Goal: Information Seeking & Learning: Learn about a topic

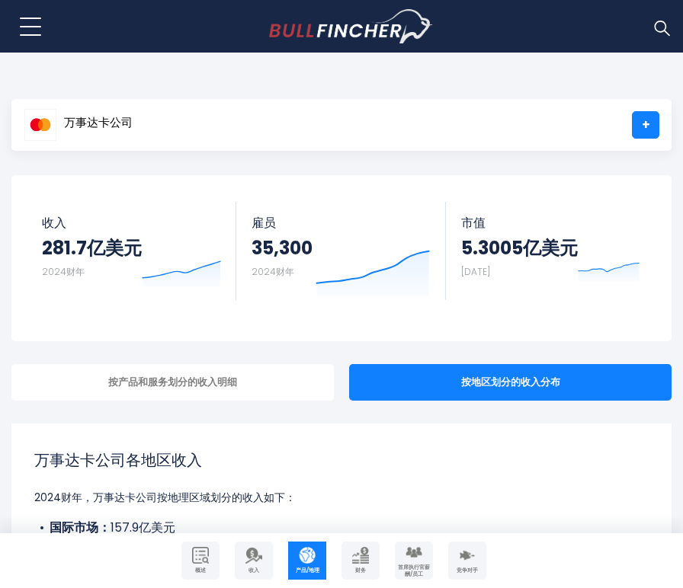
click at [273, 322] on div "Mastercard Incorporated MA + Follow 收入 281.7亿美元 2024财年 Created with Highcharts …" at bounding box center [341, 258] width 660 height 166
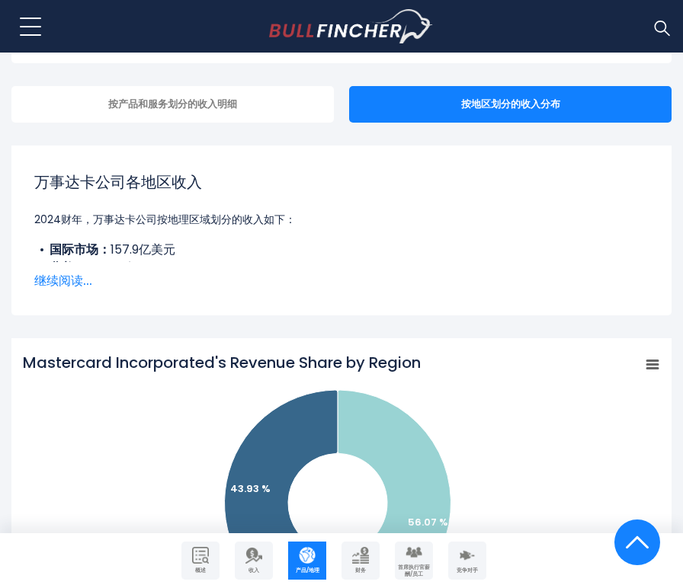
scroll to position [279, 0]
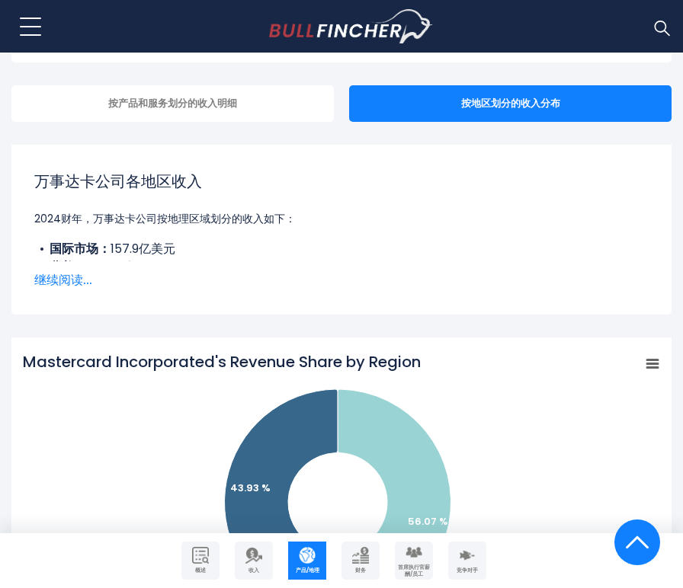
click at [78, 283] on font "继续阅读..." at bounding box center [63, 280] width 58 height 18
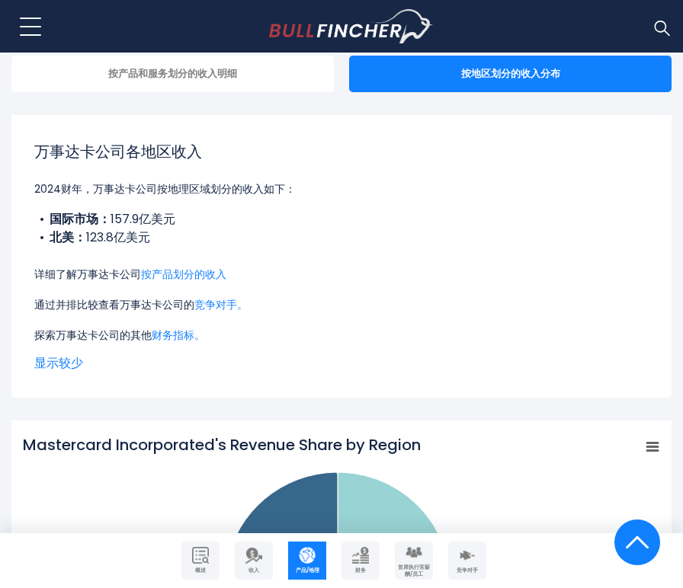
scroll to position [309, 0]
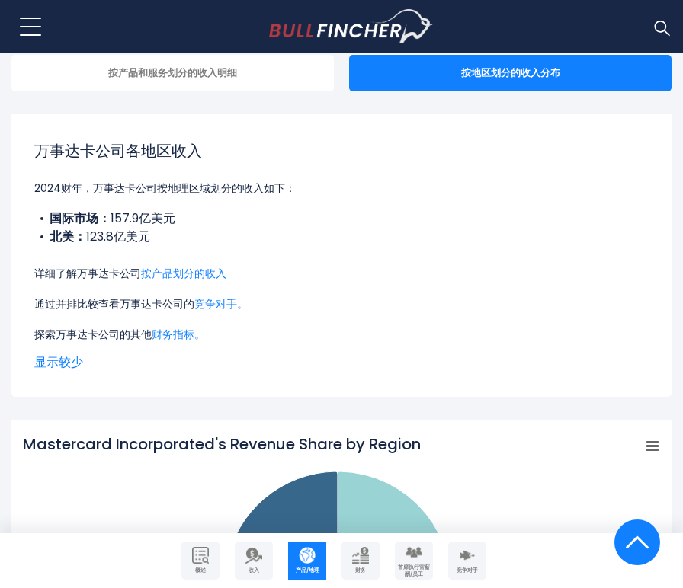
drag, startPoint x: 151, startPoint y: 238, endPoint x: 82, endPoint y: 232, distance: 69.5
click at [82, 232] on li "北美： 123.8亿美元" at bounding box center [341, 237] width 614 height 18
drag, startPoint x: 176, startPoint y: 293, endPoint x: 171, endPoint y: 280, distance: 13.0
click at [171, 280] on div "万事达卡公司各地区收入 2024财年，万事达卡公司按地理区域划分的收入如下： 国际市场： 157.9亿美元 北美： 123.8亿美元 详细了解万事达卡公司 按…" at bounding box center [341, 241] width 614 height 204
click at [171, 280] on font "按产品划分的收入" at bounding box center [183, 273] width 85 height 15
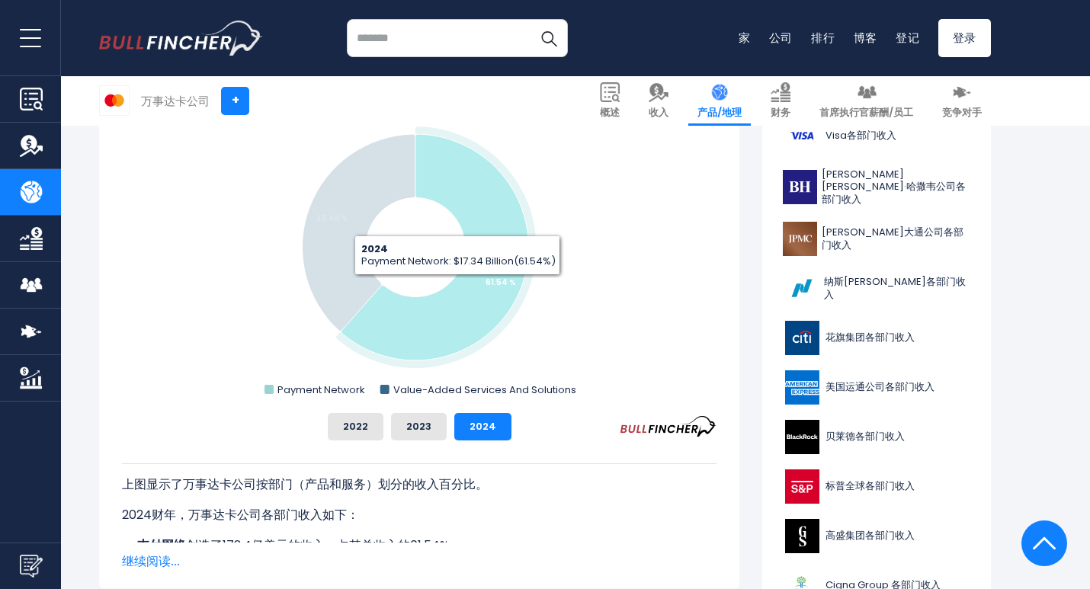
scroll to position [456, 0]
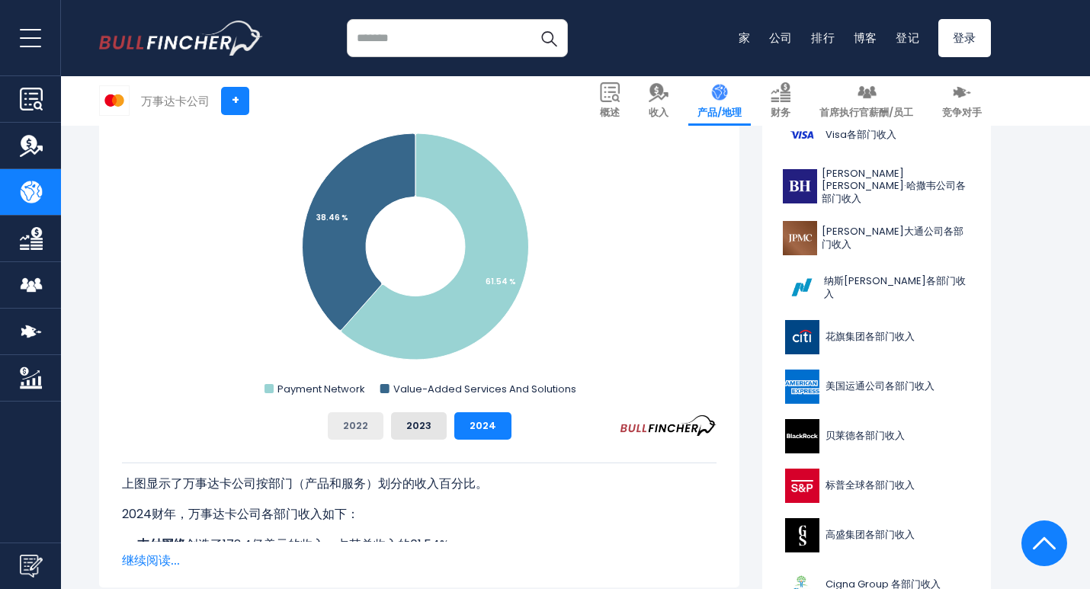
click at [352, 434] on button "2022" at bounding box center [356, 425] width 56 height 27
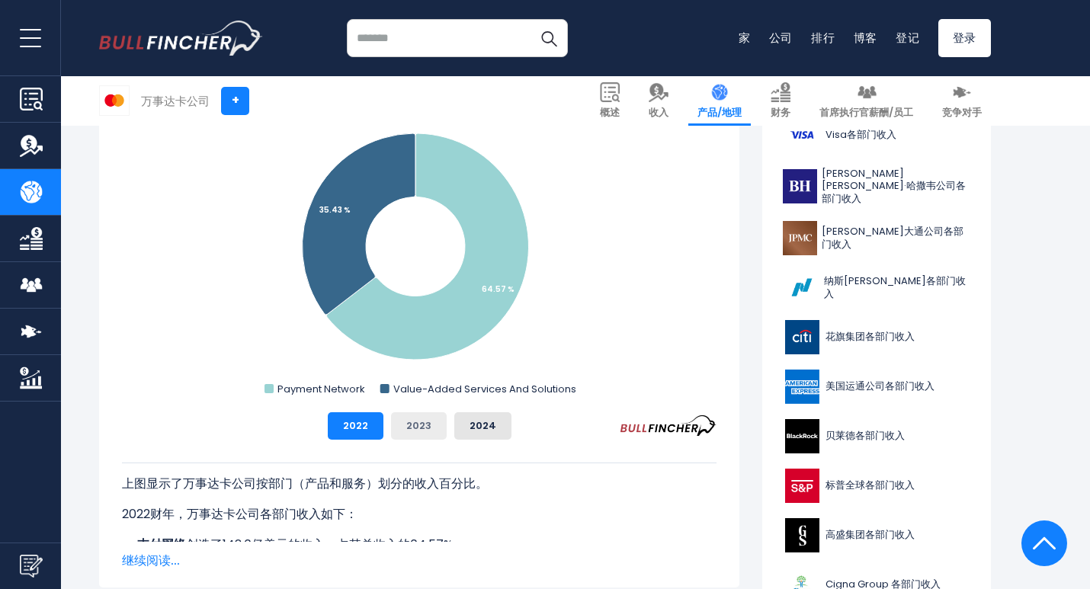
click at [422, 431] on font "2023" at bounding box center [418, 425] width 25 height 14
click at [488, 426] on font "2024" at bounding box center [482, 425] width 27 height 14
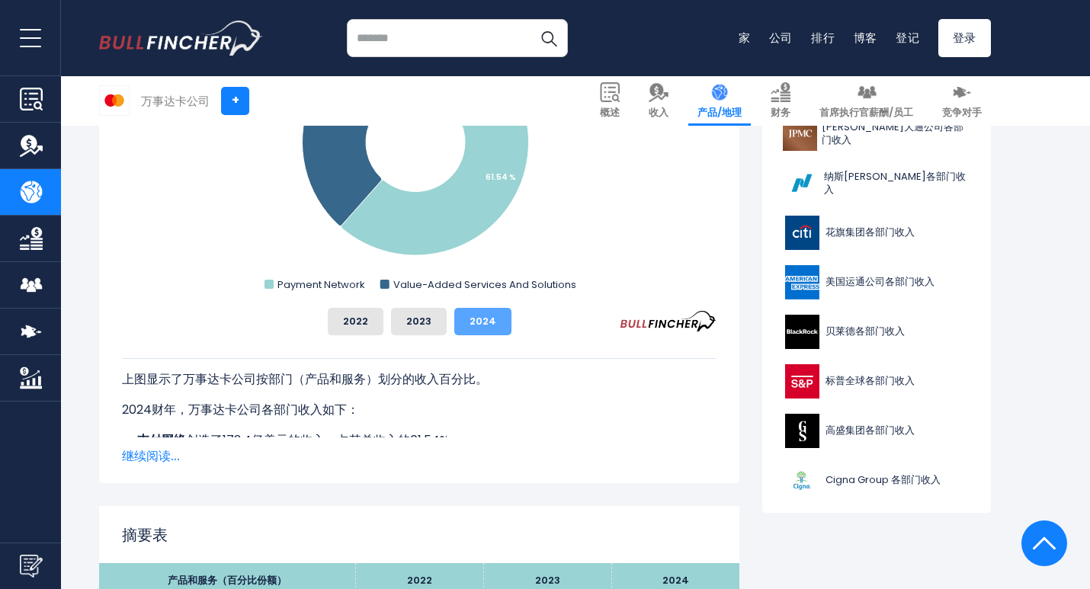
scroll to position [561, 0]
click at [165, 456] on font "继续阅读..." at bounding box center [151, 455] width 58 height 18
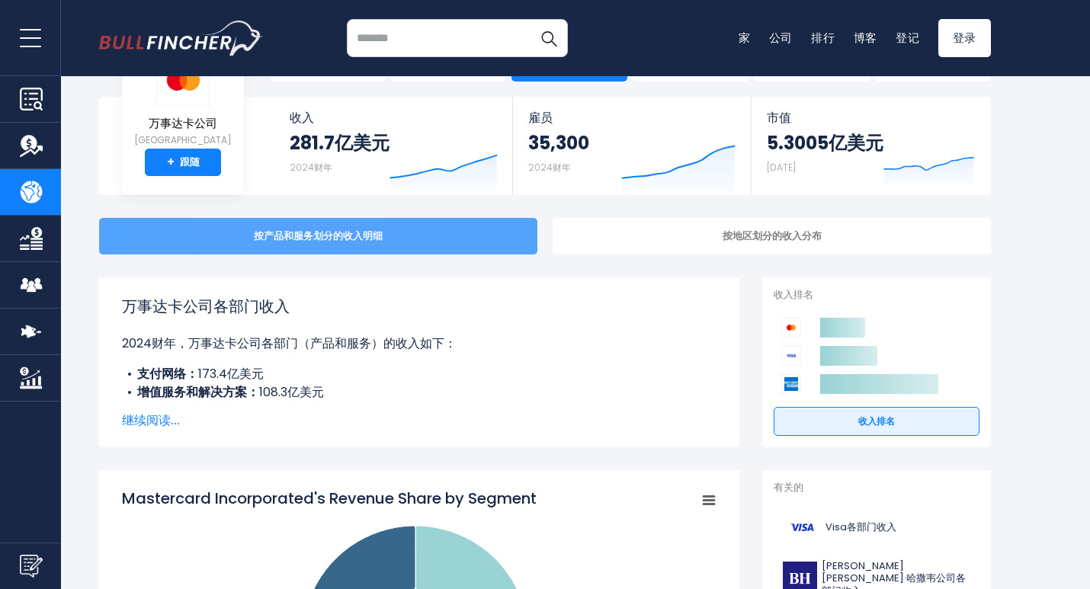
scroll to position [0, 0]
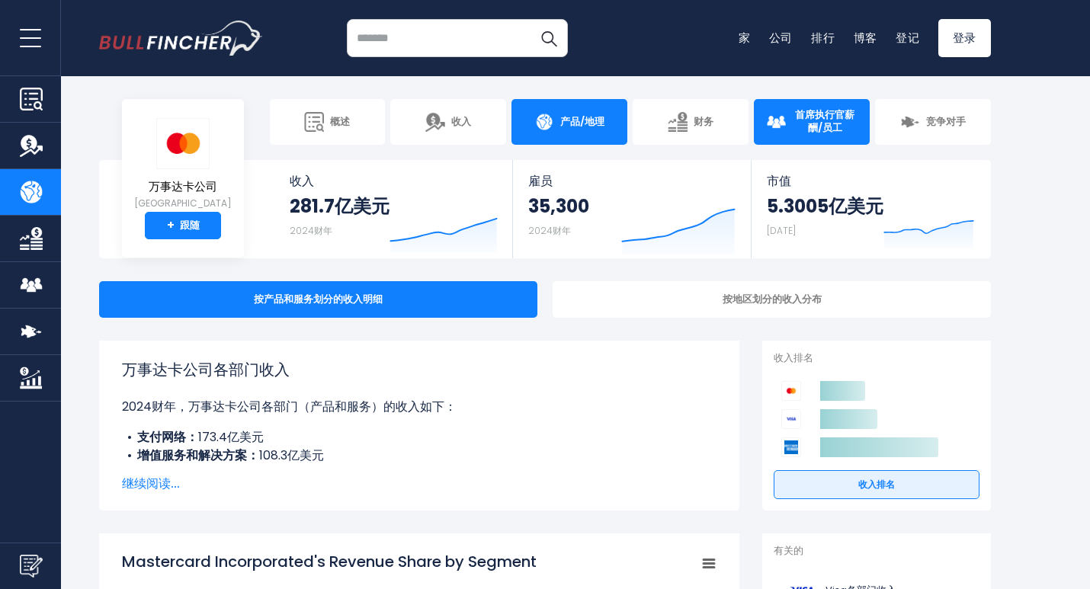
click at [682, 114] on font "首席执行官薪酬/员工" at bounding box center [824, 120] width 59 height 27
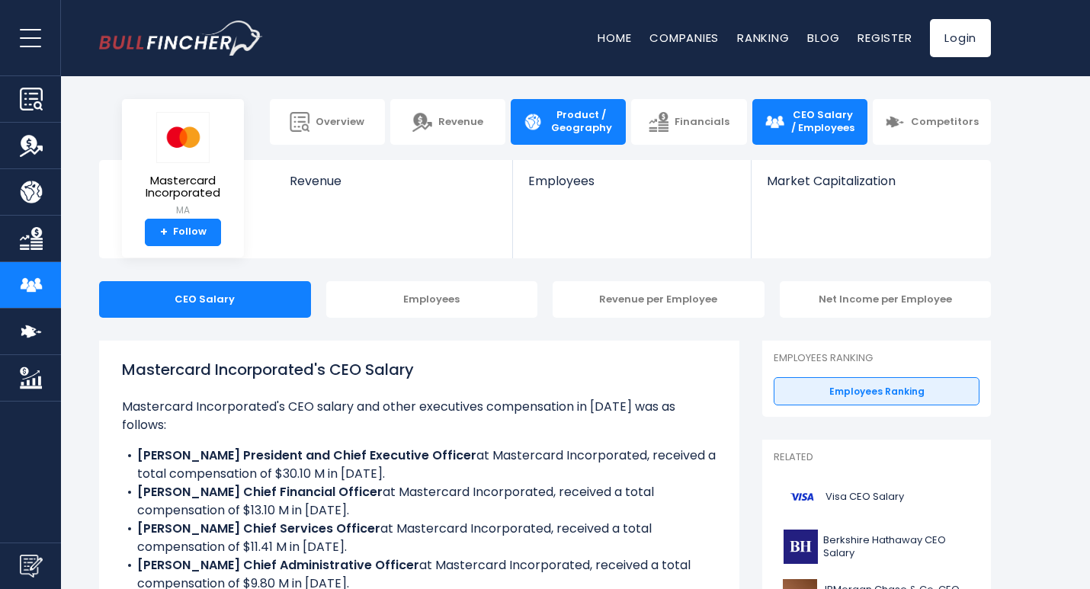
drag, startPoint x: 0, startPoint y: 0, endPoint x: 605, endPoint y: 124, distance: 617.6
click at [605, 124] on span "Product / Geography" at bounding box center [581, 122] width 65 height 26
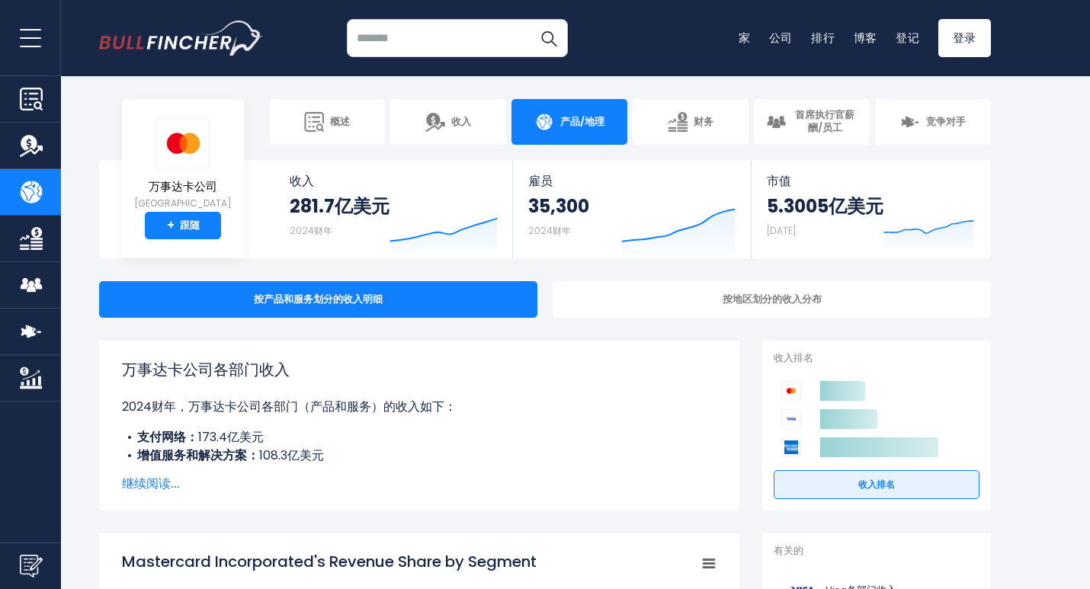
click at [418, 405] on font "2024财年，万事达卡公司各部门（产品和服务）的收入如下：" at bounding box center [289, 407] width 334 height 18
click at [168, 481] on font "继续阅读..." at bounding box center [151, 484] width 58 height 18
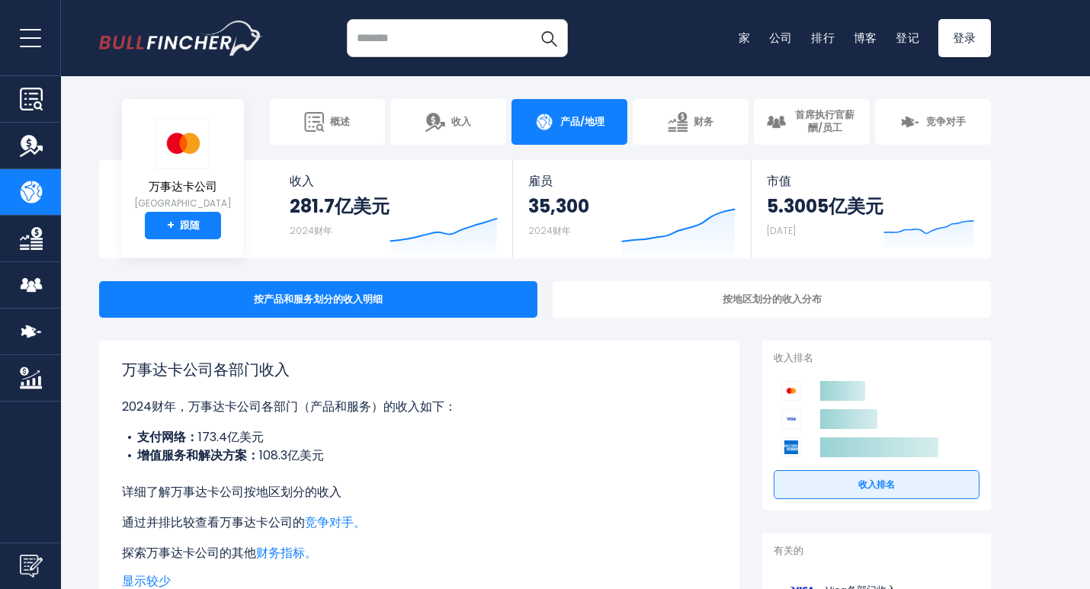
click at [296, 492] on font "按地区划分的收入" at bounding box center [293, 492] width 98 height 18
click at [291, 491] on font "按地区划分的收入" at bounding box center [293, 492] width 98 height 18
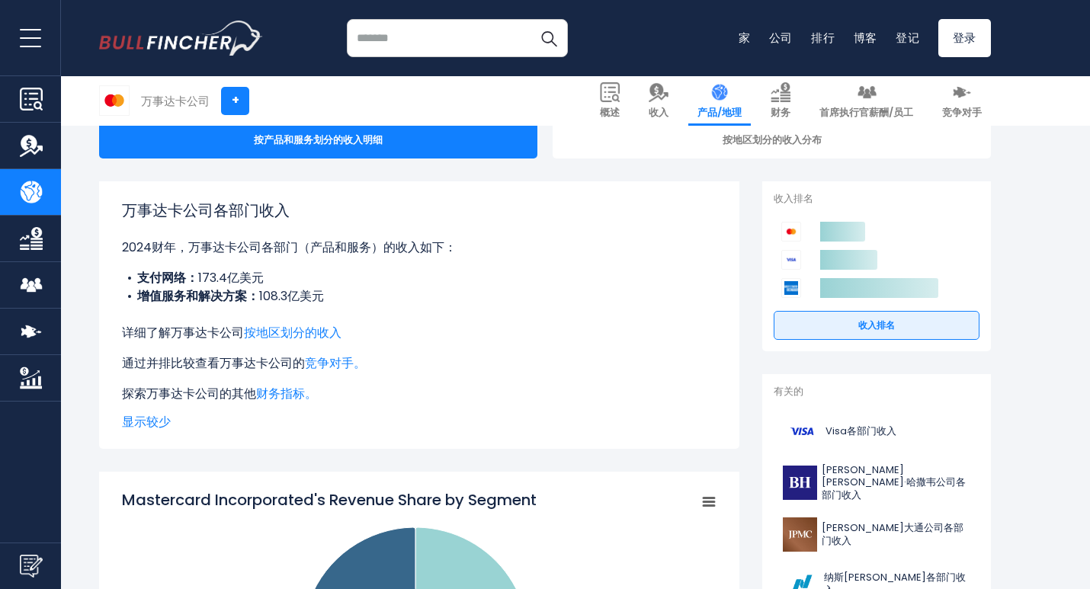
scroll to position [152, 0]
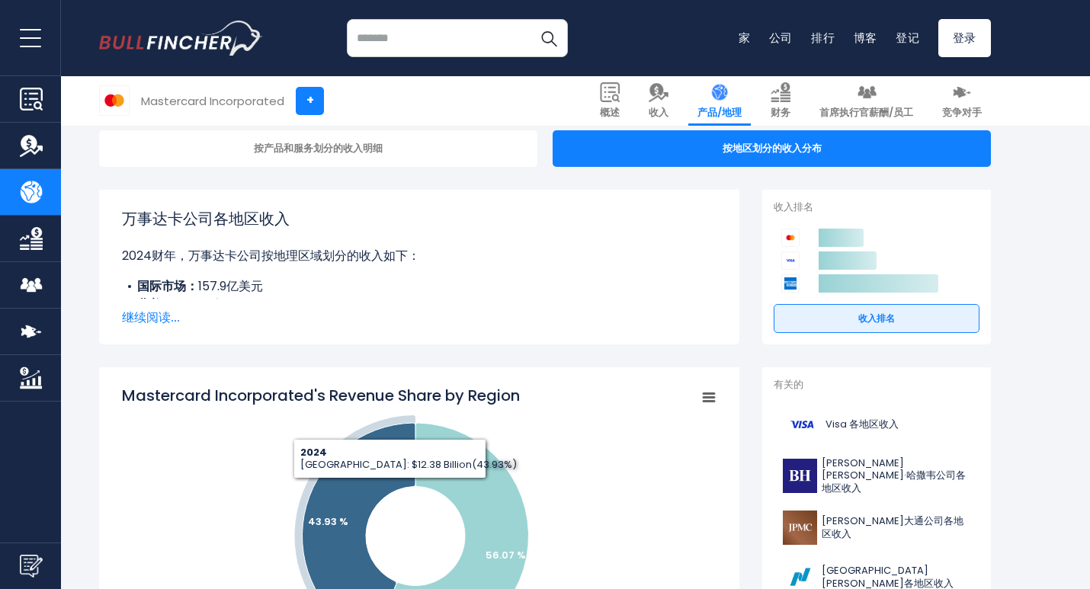
scroll to position [152, 0]
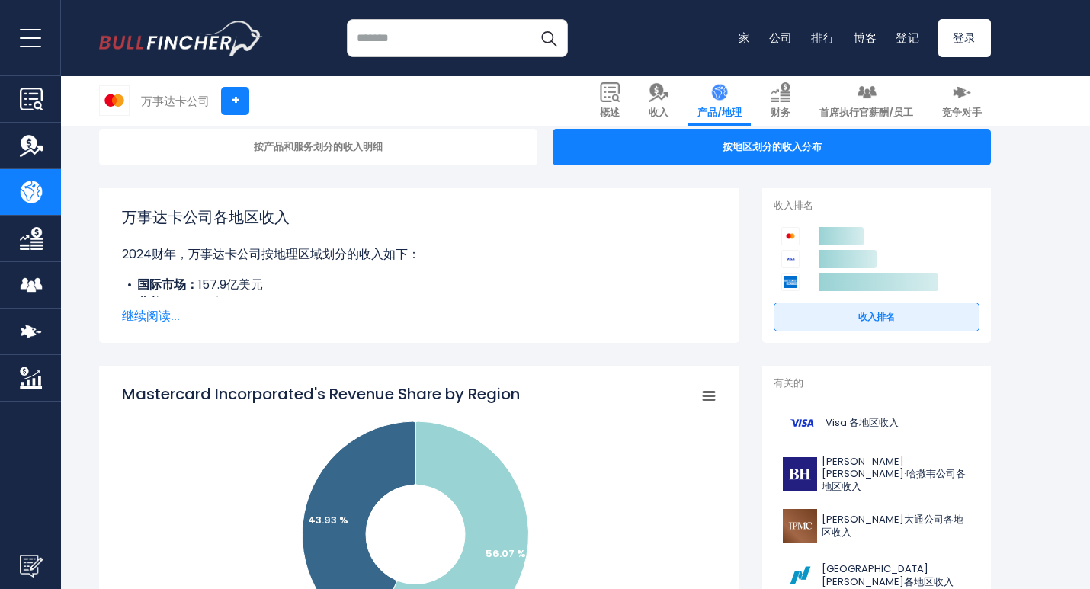
click at [157, 319] on font "继续阅读..." at bounding box center [151, 316] width 58 height 18
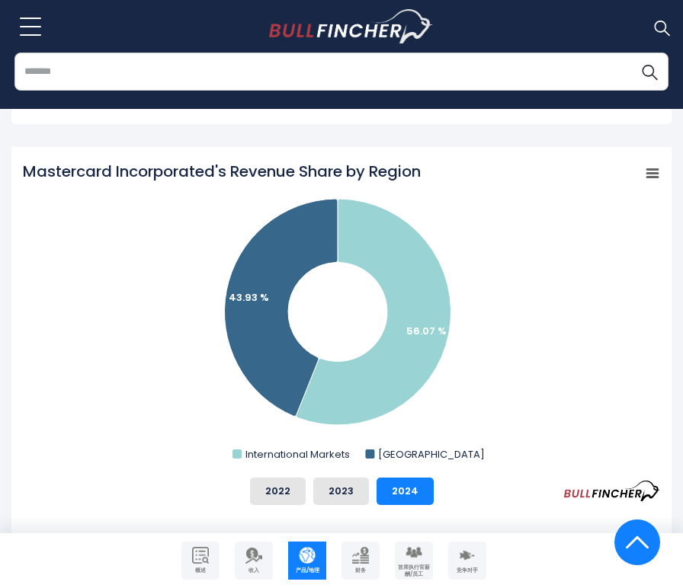
scroll to position [561, 0]
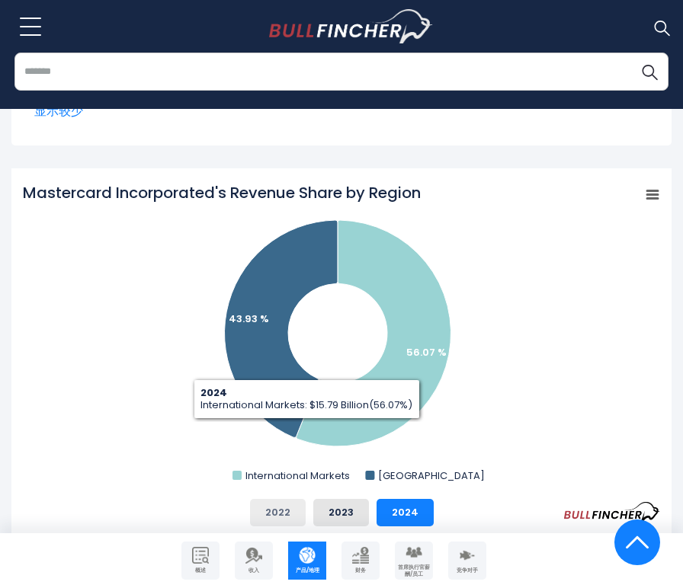
click at [294, 517] on button "2022" at bounding box center [278, 512] width 56 height 27
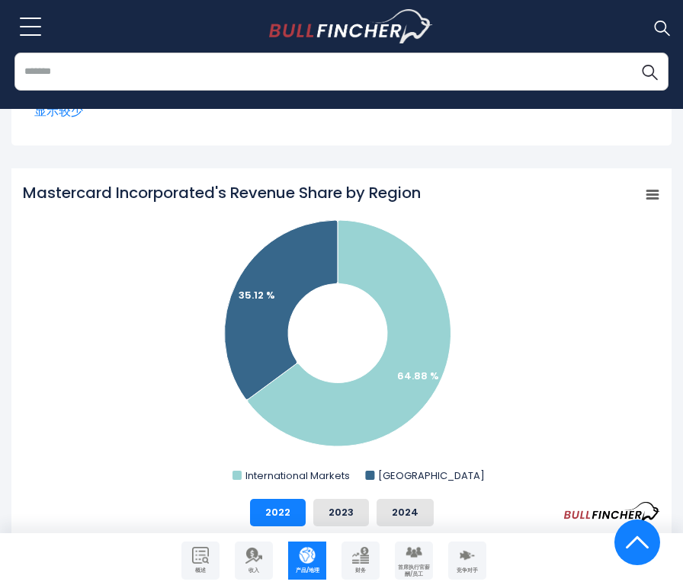
click at [312, 521] on div "2022 2023 2024" at bounding box center [341, 512] width 637 height 27
click at [323, 523] on button "2023" at bounding box center [341, 512] width 56 height 27
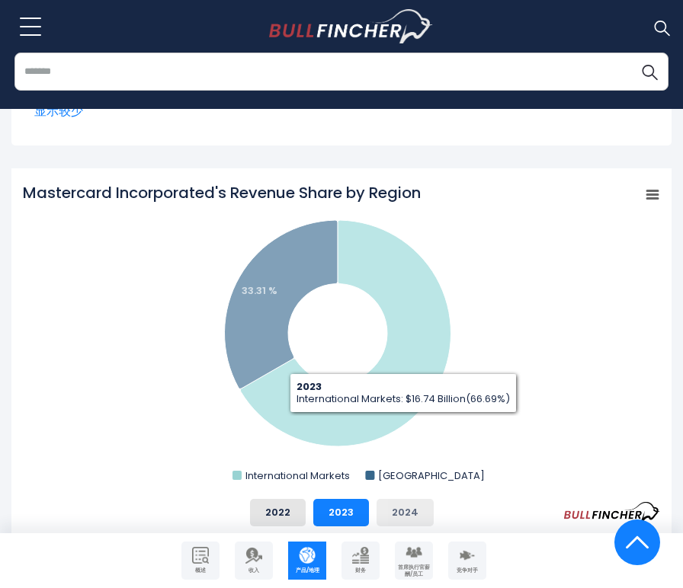
click at [412, 513] on font "2024" at bounding box center [405, 512] width 27 height 14
